Goal: Information Seeking & Learning: Learn about a topic

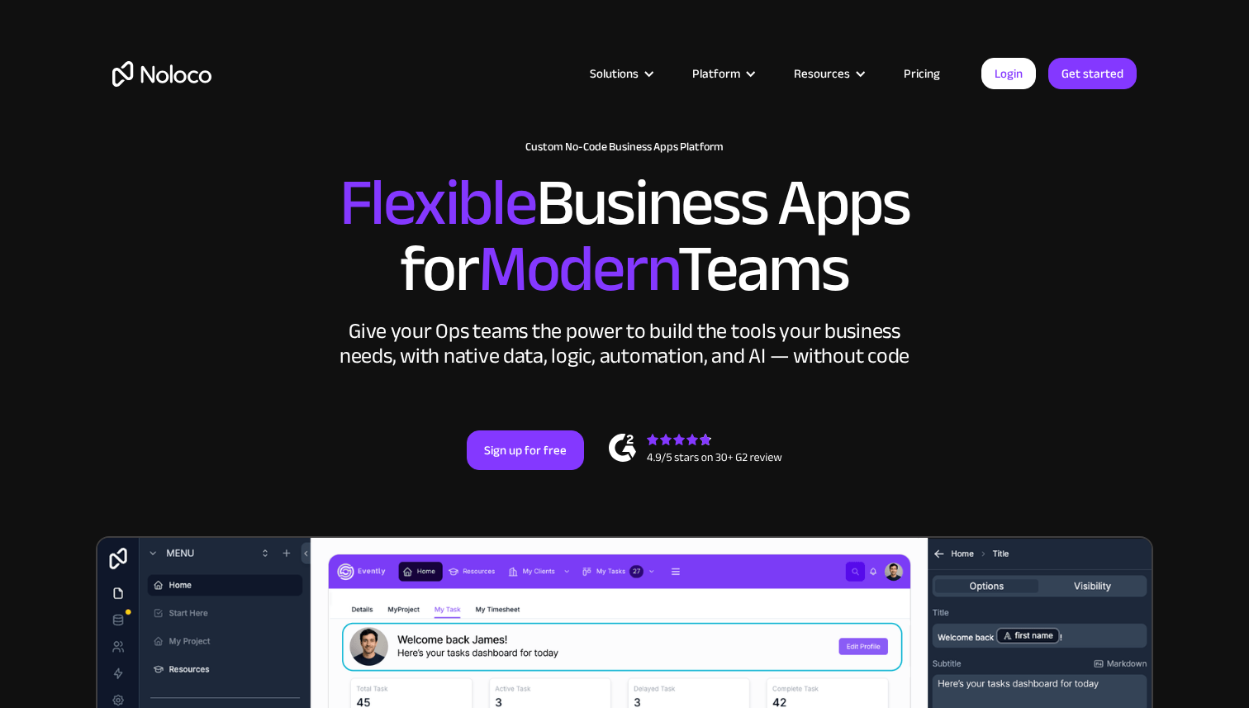
click at [905, 66] on link "Pricing" at bounding box center [922, 73] width 78 height 21
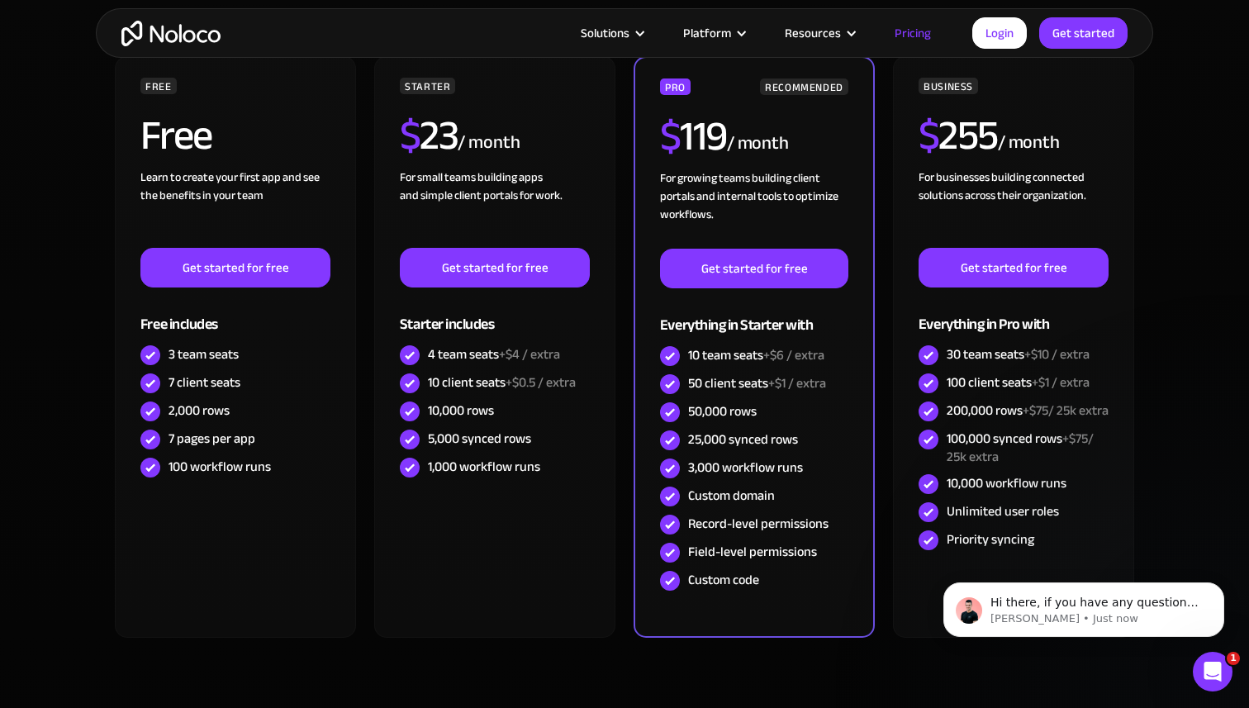
scroll to position [388, 0]
